Goal: Information Seeking & Learning: Learn about a topic

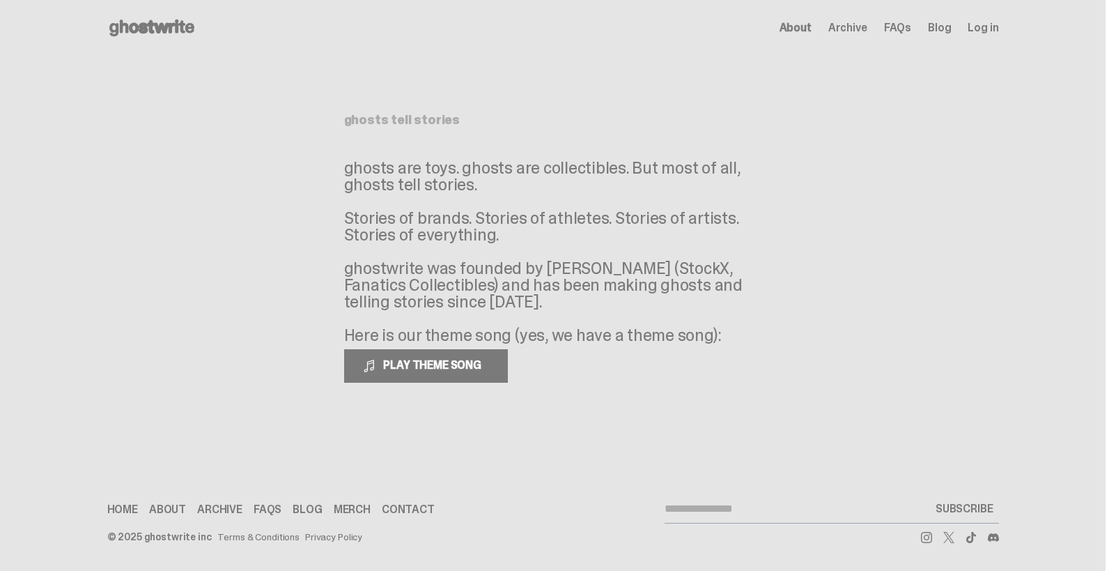
click at [808, 33] on span "About" at bounding box center [796, 27] width 32 height 11
click at [798, 24] on span "About" at bounding box center [796, 27] width 32 height 11
click at [844, 30] on span "Archive" at bounding box center [847, 27] width 39 height 11
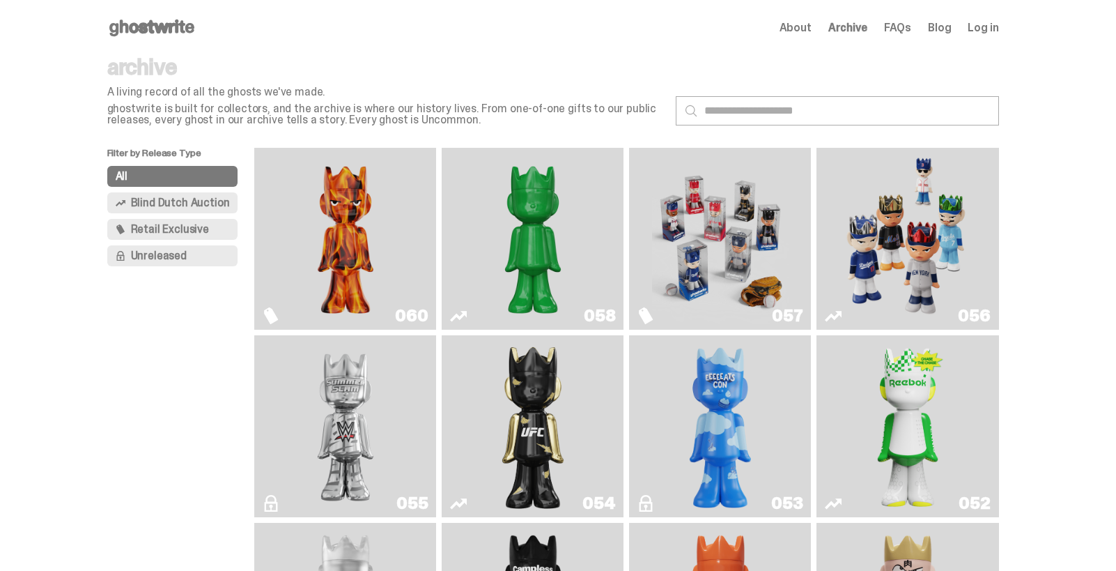
click at [803, 31] on span "About" at bounding box center [796, 27] width 32 height 11
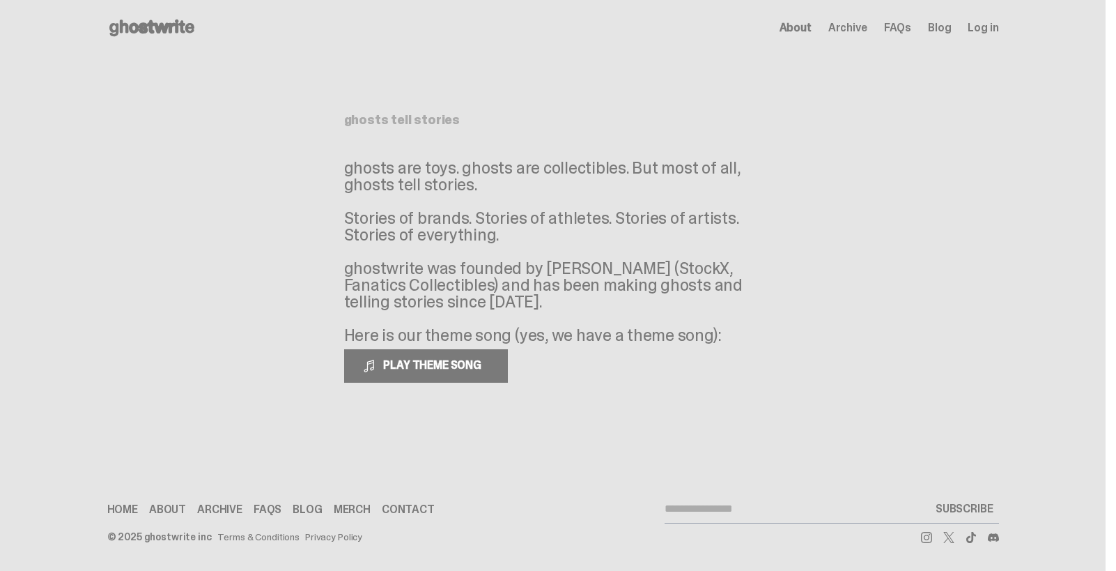
click at [905, 29] on span "FAQs" at bounding box center [897, 27] width 27 height 11
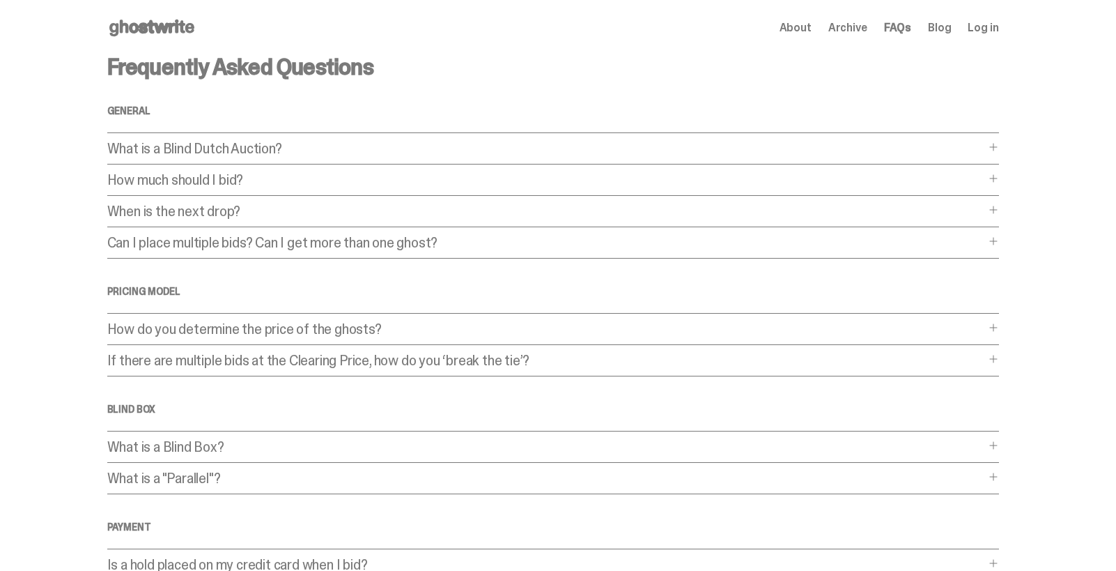
click at [802, 33] on span "About" at bounding box center [796, 27] width 32 height 11
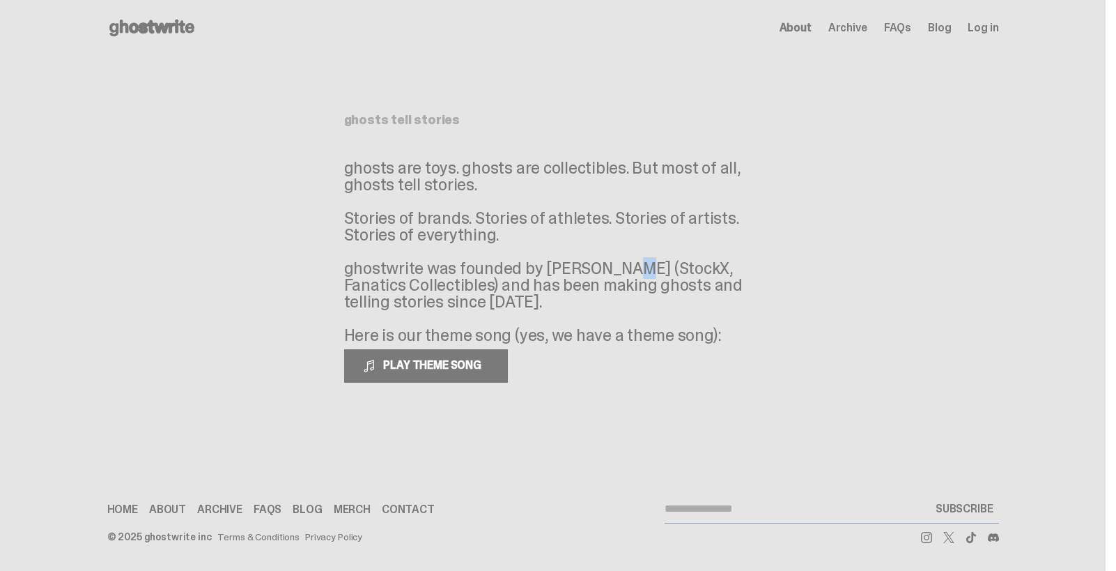
drag, startPoint x: 548, startPoint y: 267, endPoint x: 542, endPoint y: 273, distance: 8.9
click at [543, 274] on p "ghosts are toys. ghosts are collectibles. But most of all, ghosts tell stories.…" at bounding box center [553, 252] width 418 height 184
drag, startPoint x: 505, startPoint y: 303, endPoint x: 339, endPoint y: 275, distance: 168.9
click at [339, 275] on main "Something went wrong! Hang in there while we get back on track ghosts tell stor…" at bounding box center [553, 237] width 1106 height 362
copy p "ghostwrite was founded by [PERSON_NAME] (StockX, Fanatics Collectibles) and has…"
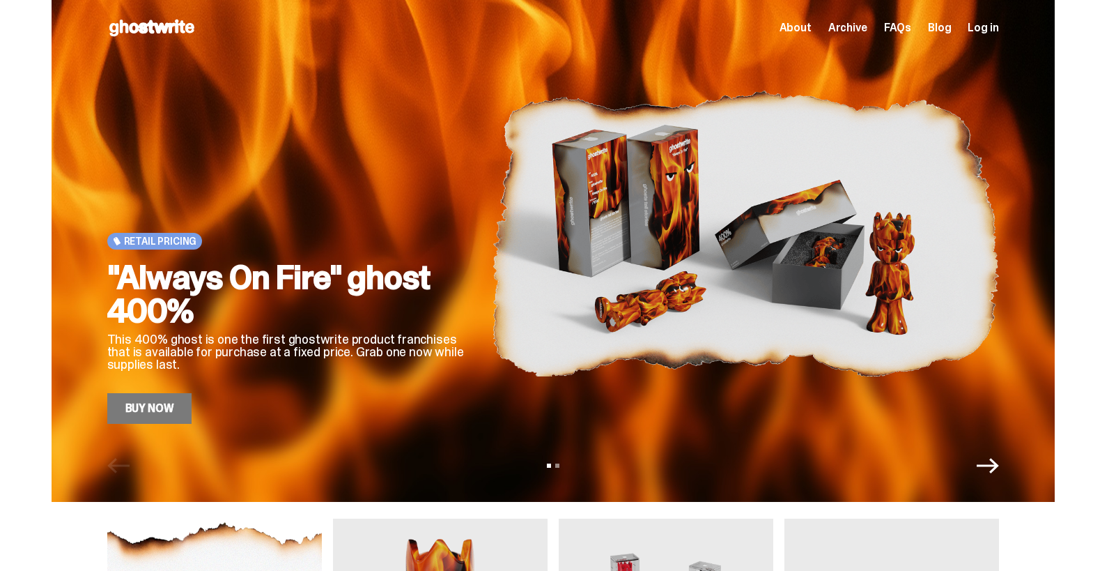
click at [812, 32] on span "About" at bounding box center [796, 27] width 32 height 11
click at [935, 25] on div "About Archive FAQs Blog Log in" at bounding box center [889, 28] width 219 height 17
click at [943, 31] on link "Blog" at bounding box center [939, 27] width 23 height 11
click at [803, 44] on div "Open main menu Home About Archive FAQs Blog Log in About Archive FAQs Blog Log …" at bounding box center [553, 28] width 892 height 56
click at [809, 31] on span "About" at bounding box center [796, 27] width 32 height 11
